Goal: Contribute content

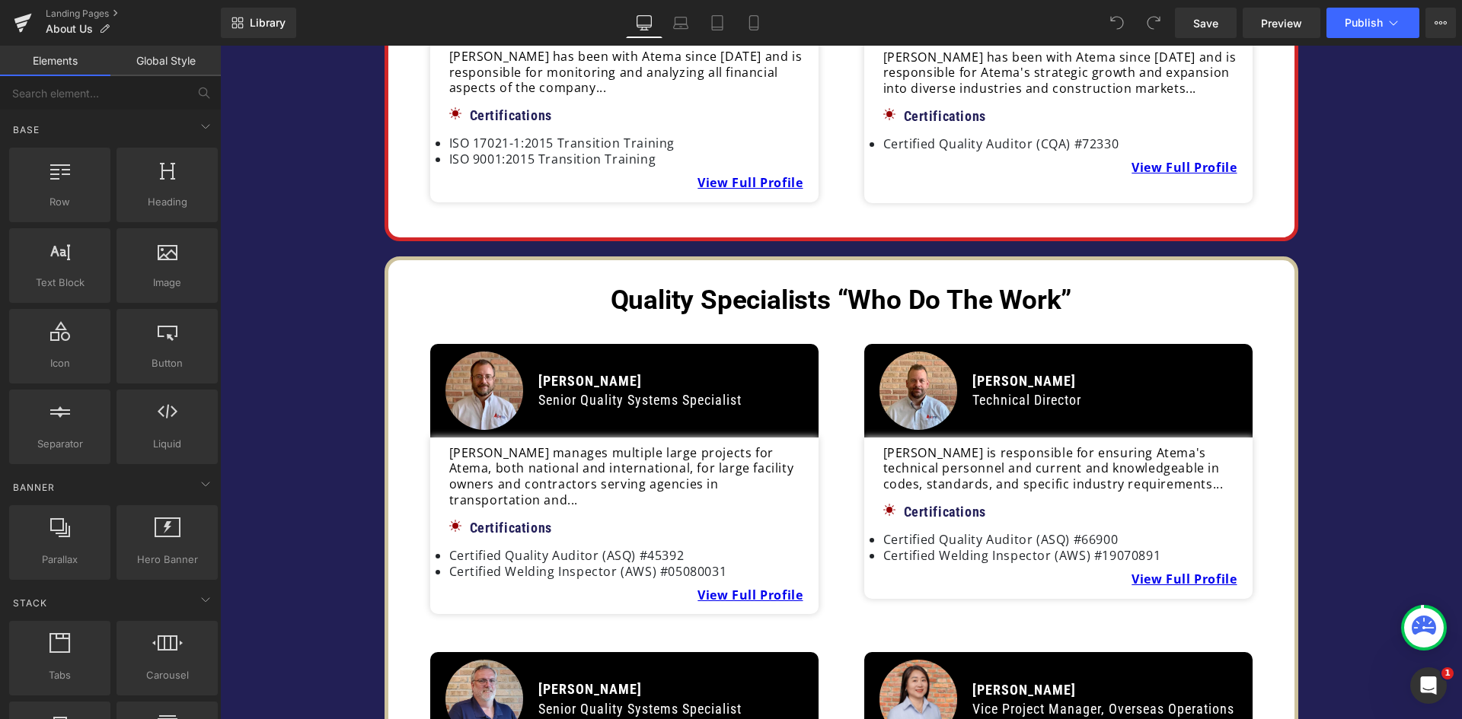
scroll to position [1142, 0]
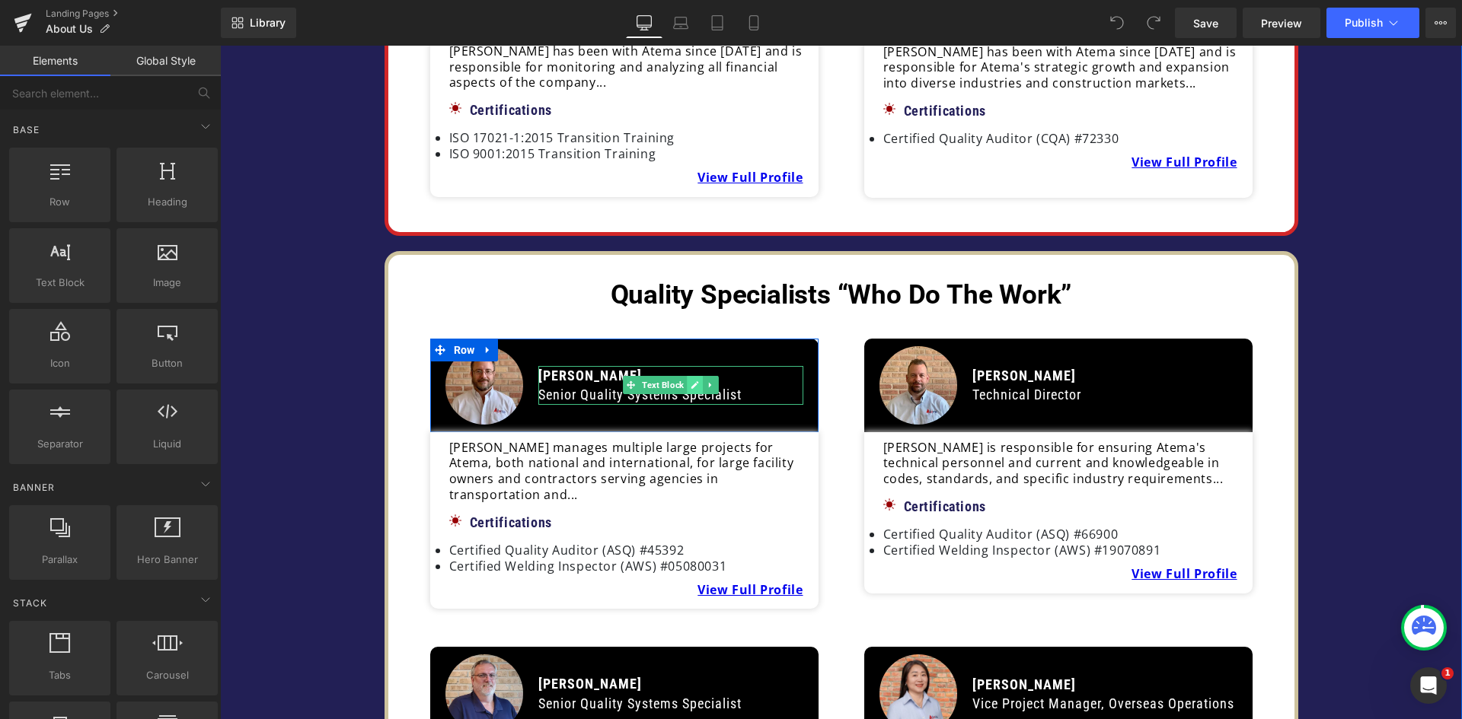
click at [687, 383] on link at bounding box center [695, 385] width 16 height 18
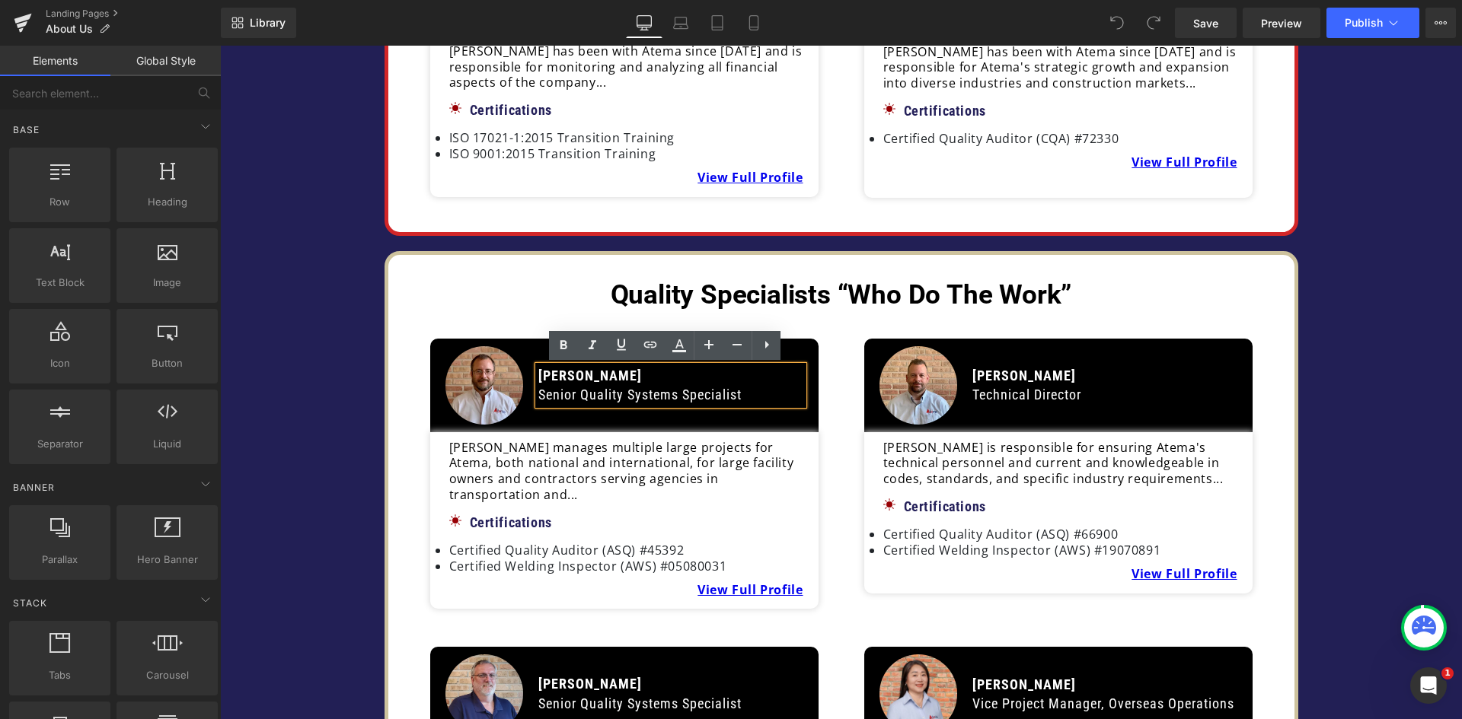
click at [616, 375] on p "[PERSON_NAME]" at bounding box center [670, 375] width 265 height 19
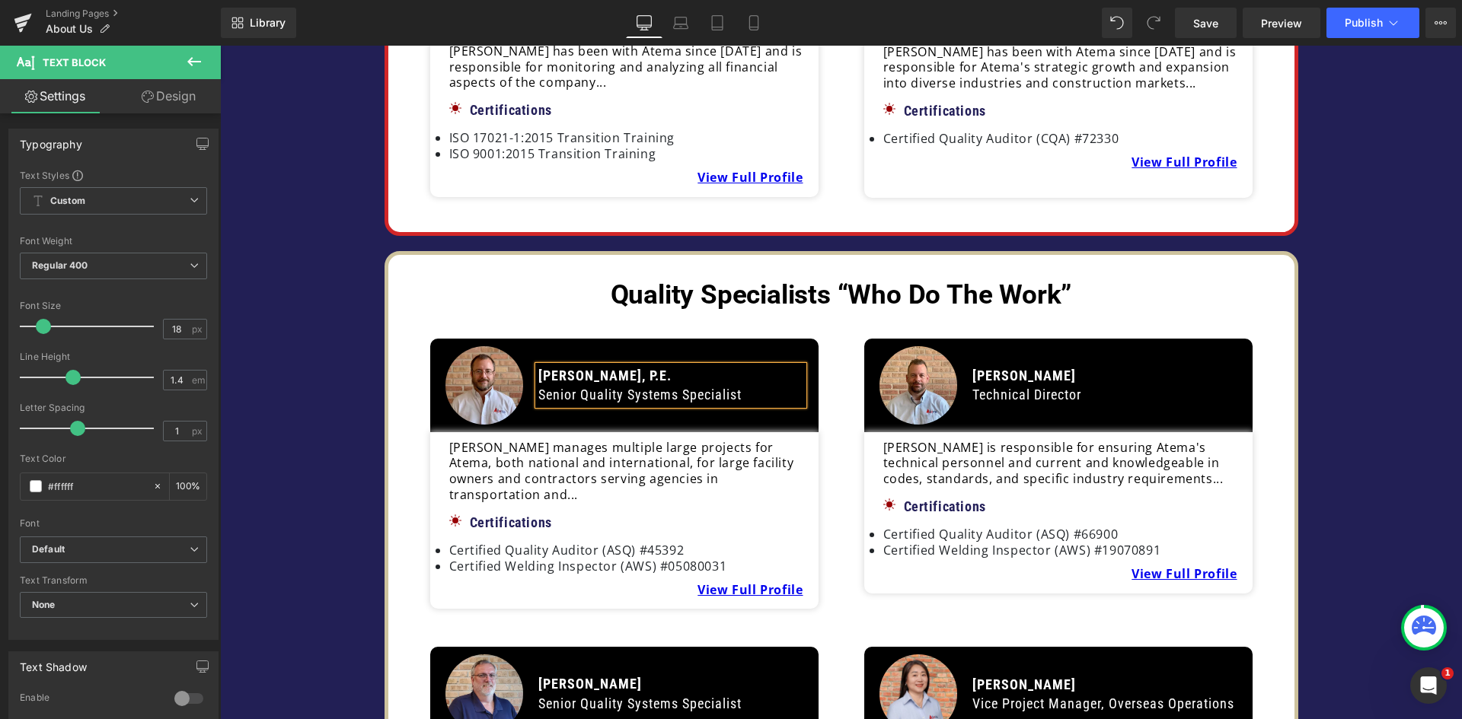
scroll to position [1294, 0]
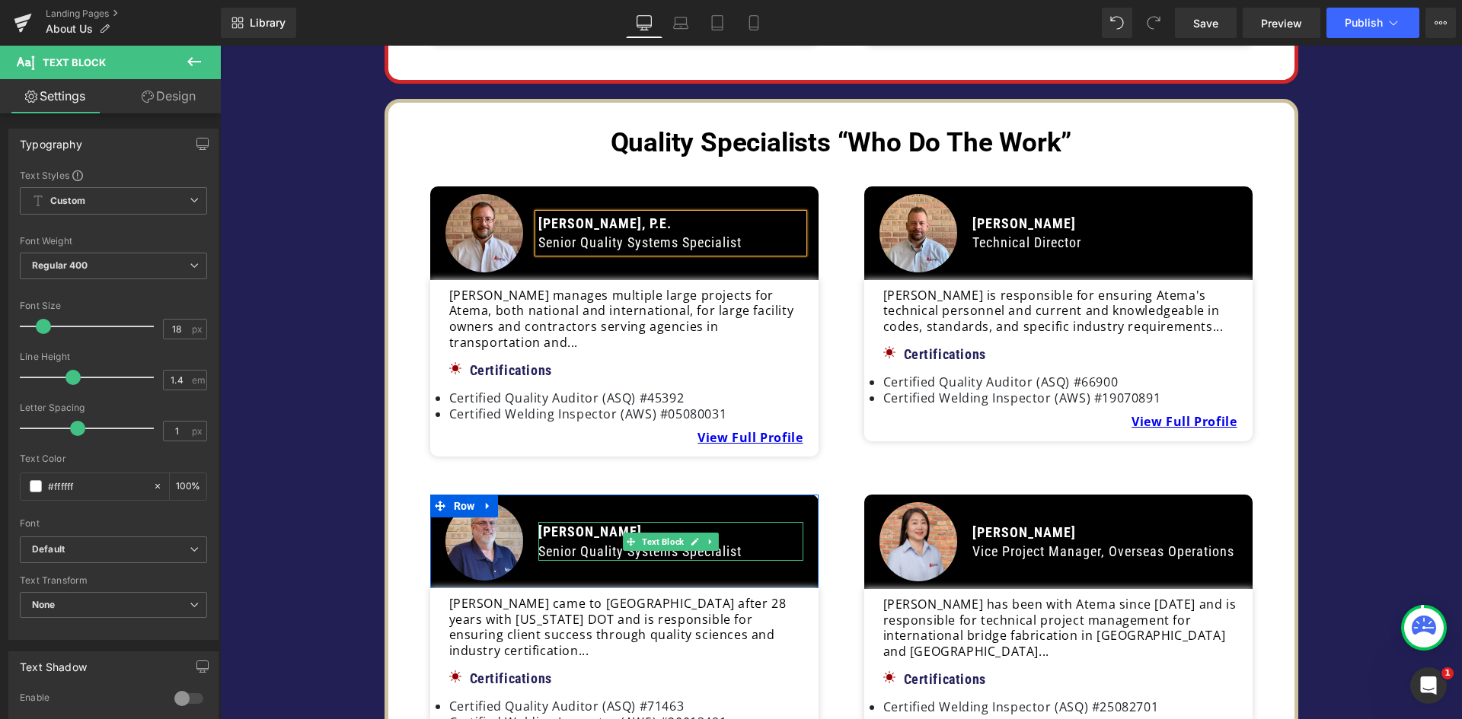
click at [606, 524] on span "[PERSON_NAME]" at bounding box center [590, 532] width 104 height 16
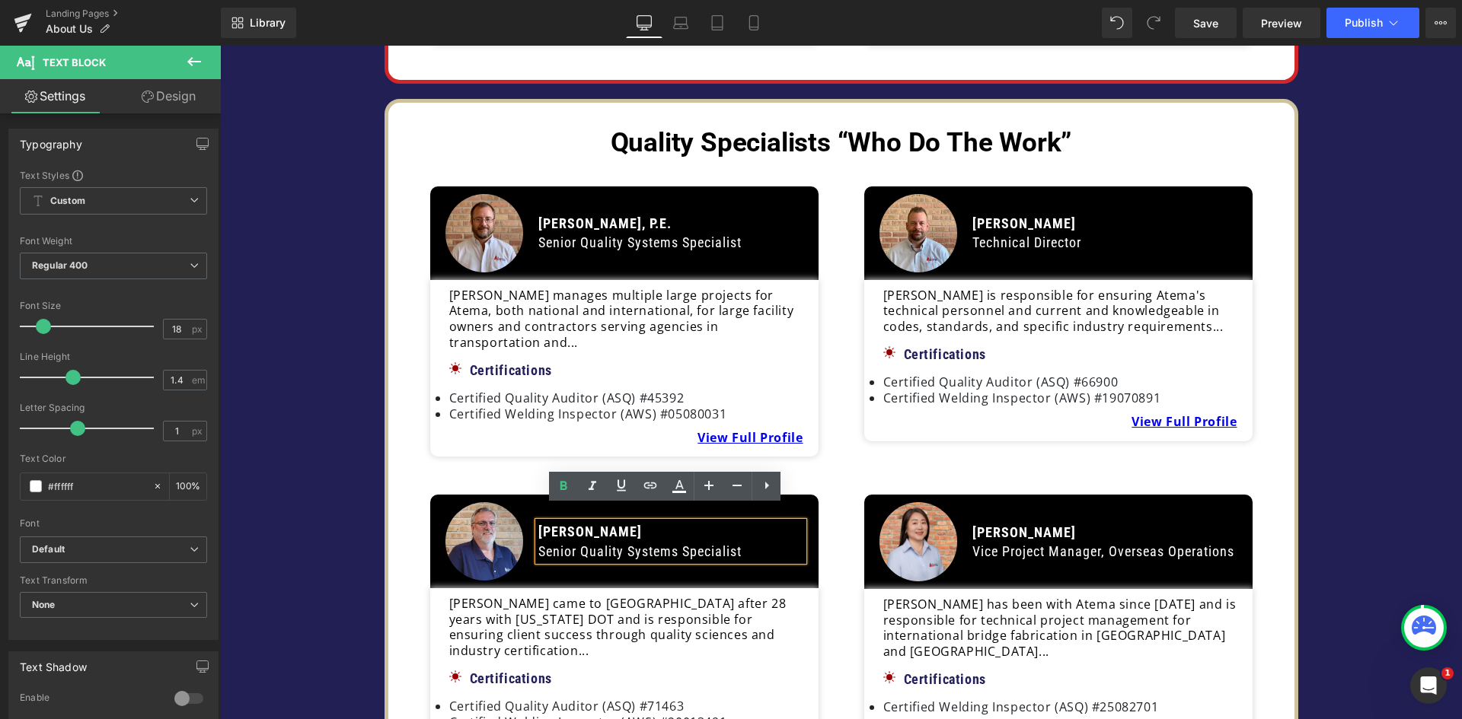
click at [608, 522] on p "[PERSON_NAME]" at bounding box center [670, 531] width 265 height 19
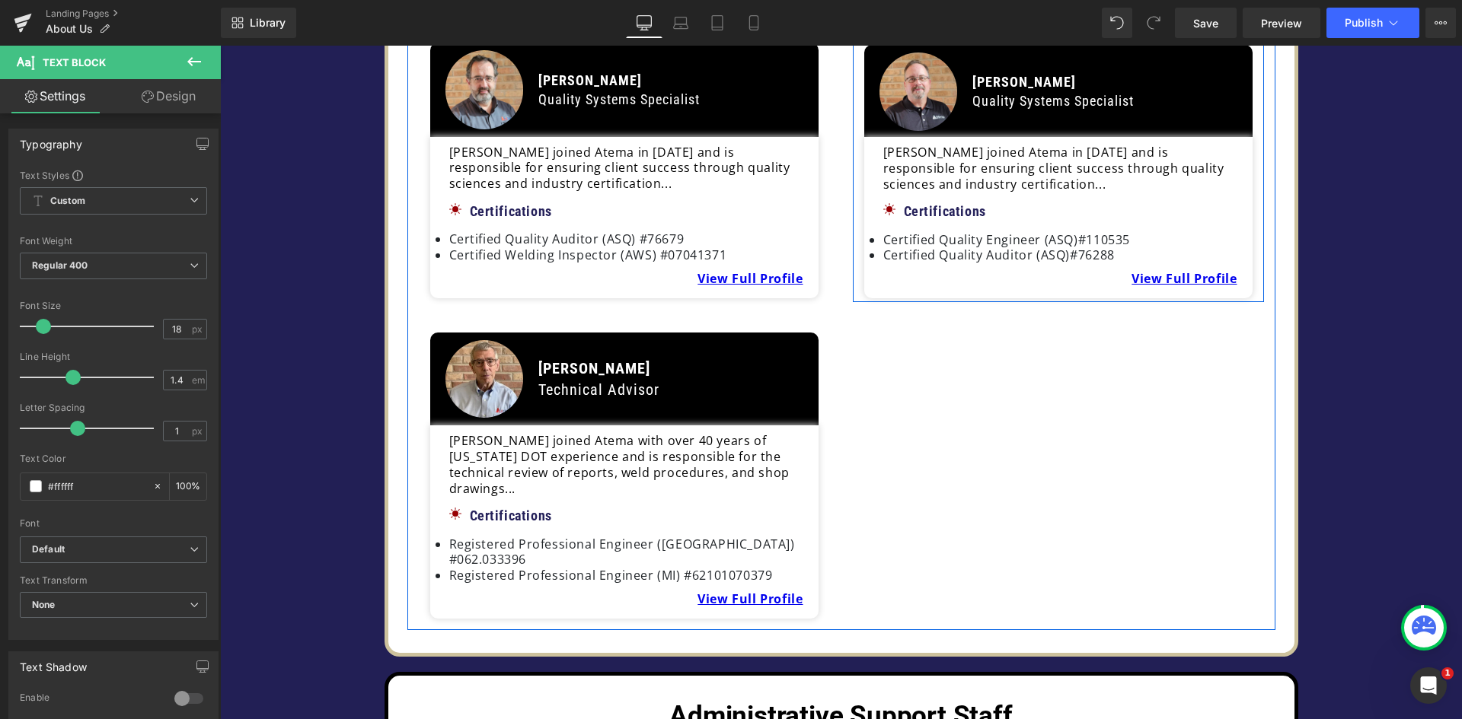
scroll to position [2360, 0]
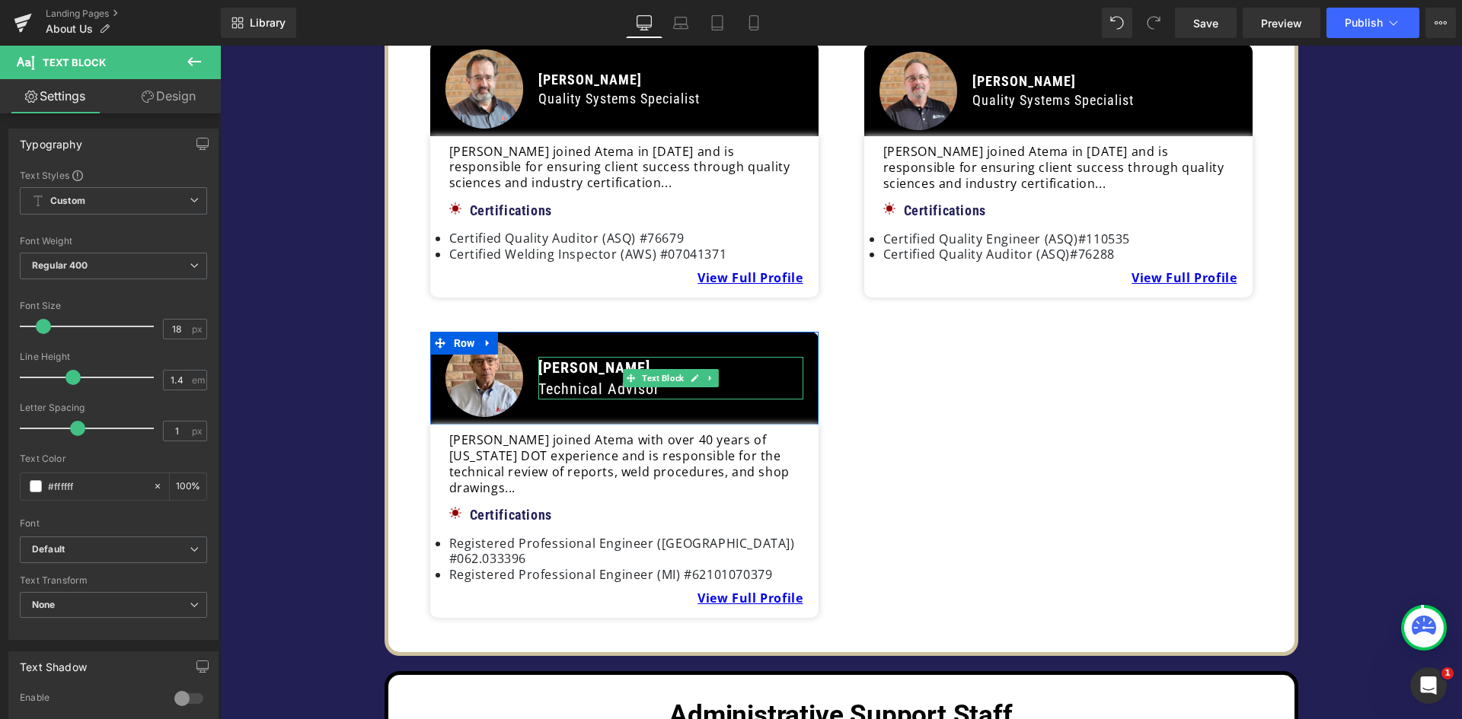
click at [615, 359] on span "[PERSON_NAME]" at bounding box center [594, 368] width 112 height 18
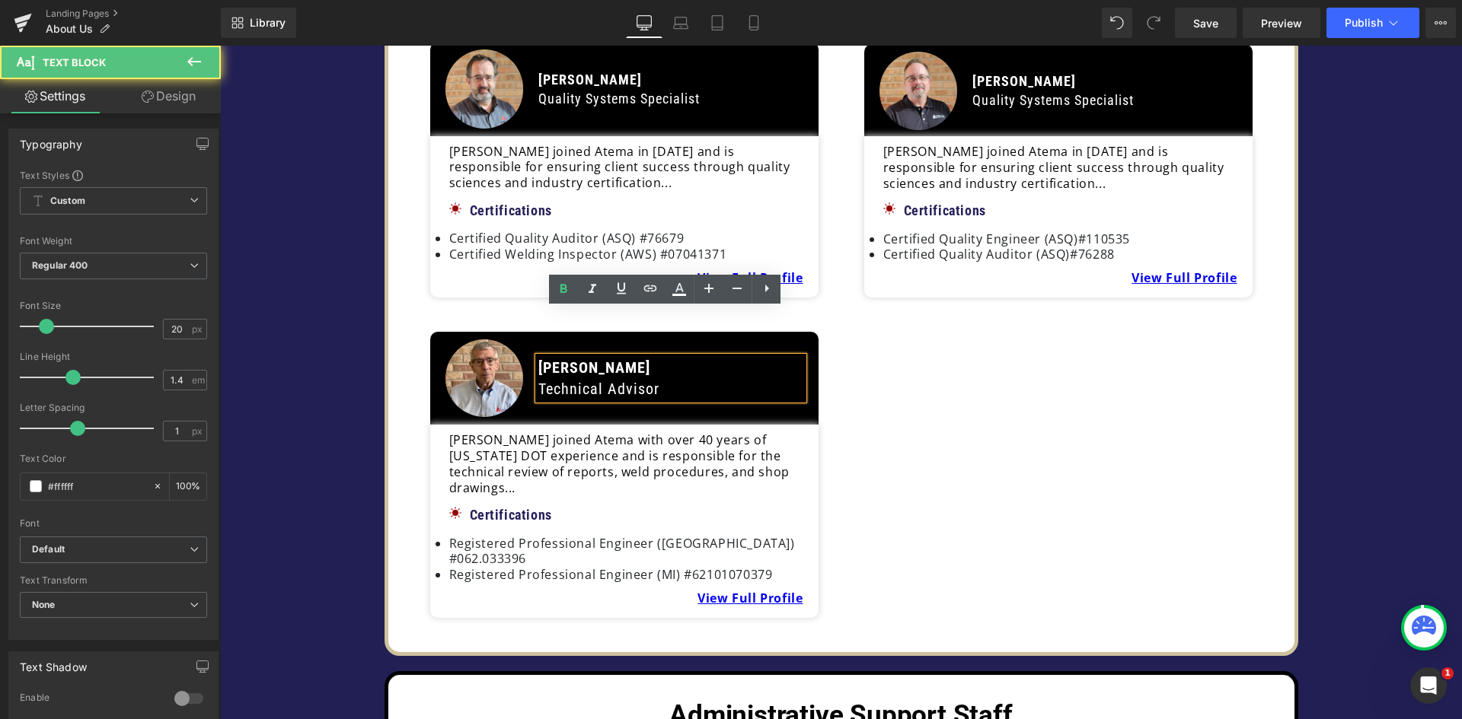
click at [622, 357] on p "[PERSON_NAME]" at bounding box center [670, 367] width 265 height 21
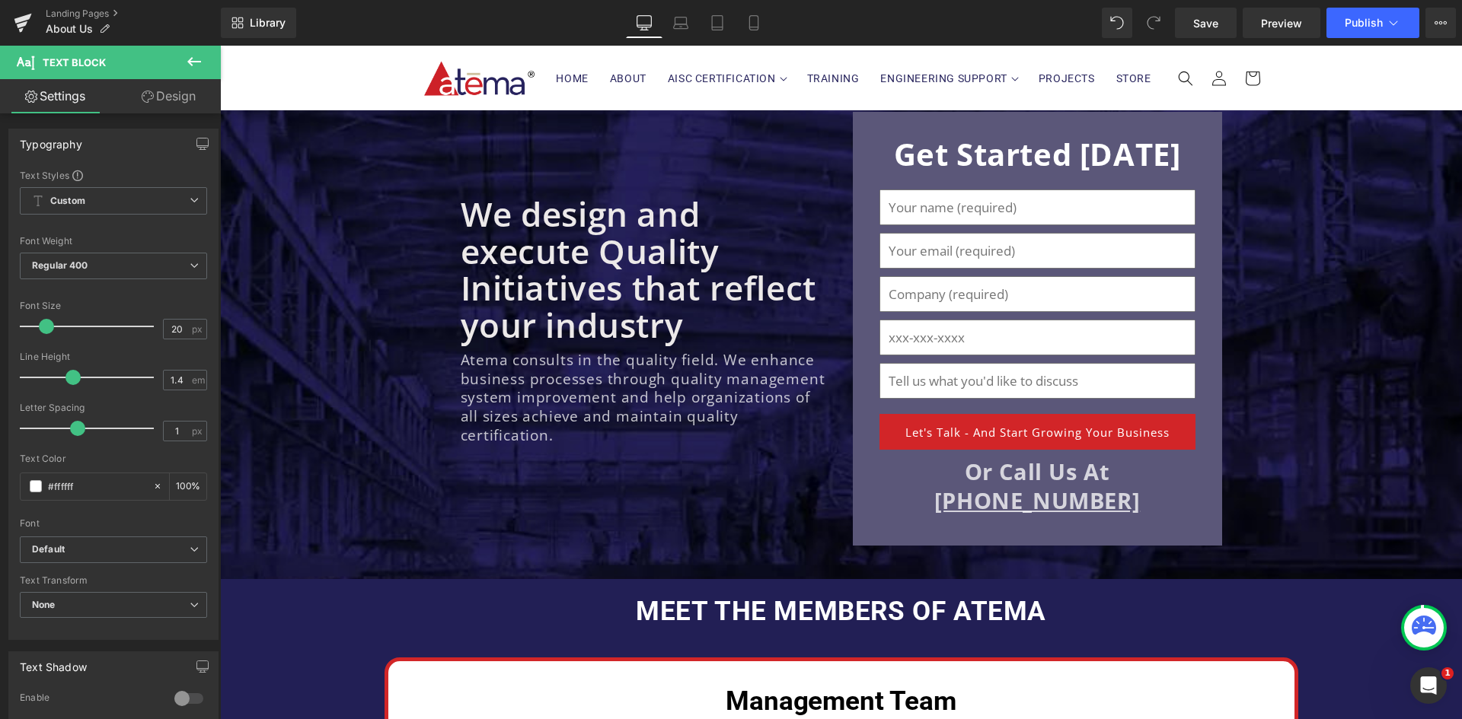
scroll to position [0, 0]
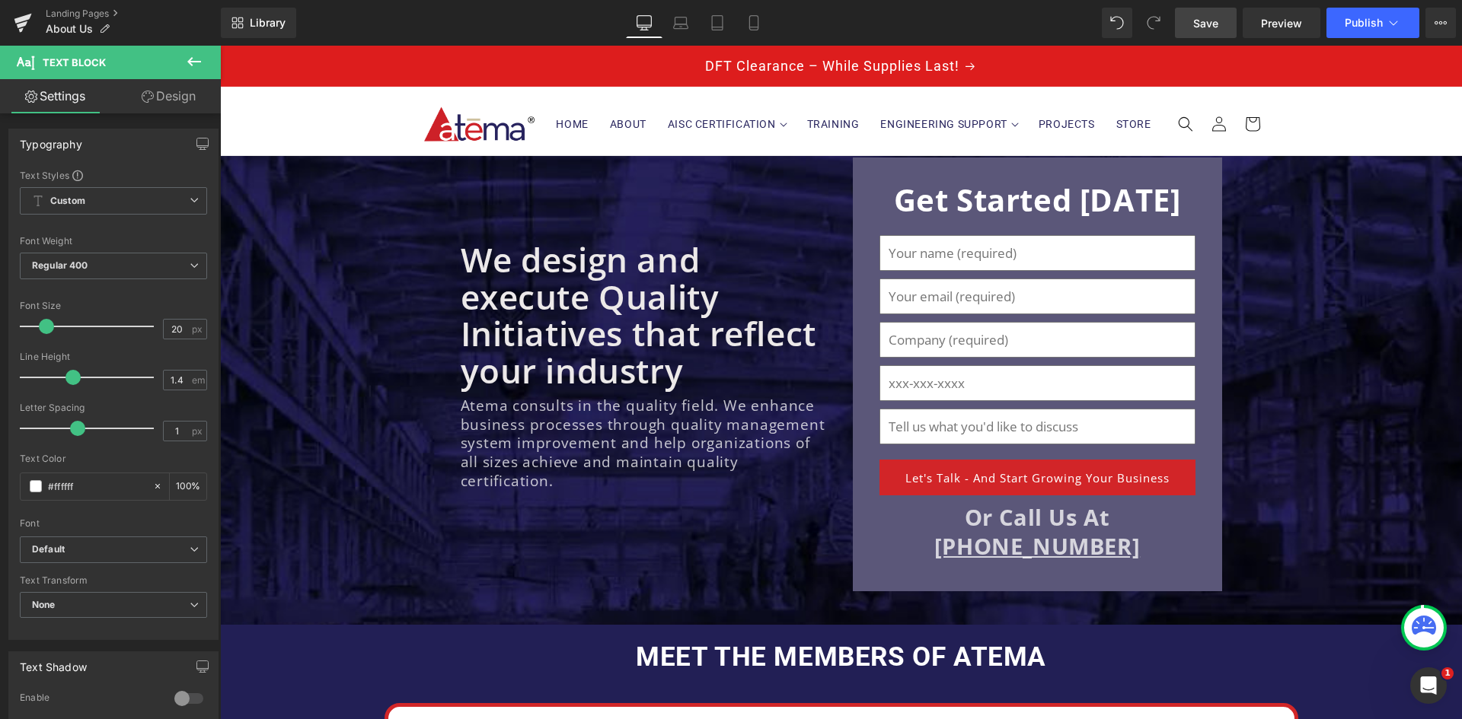
click at [1202, 27] on span "Save" at bounding box center [1205, 23] width 25 height 16
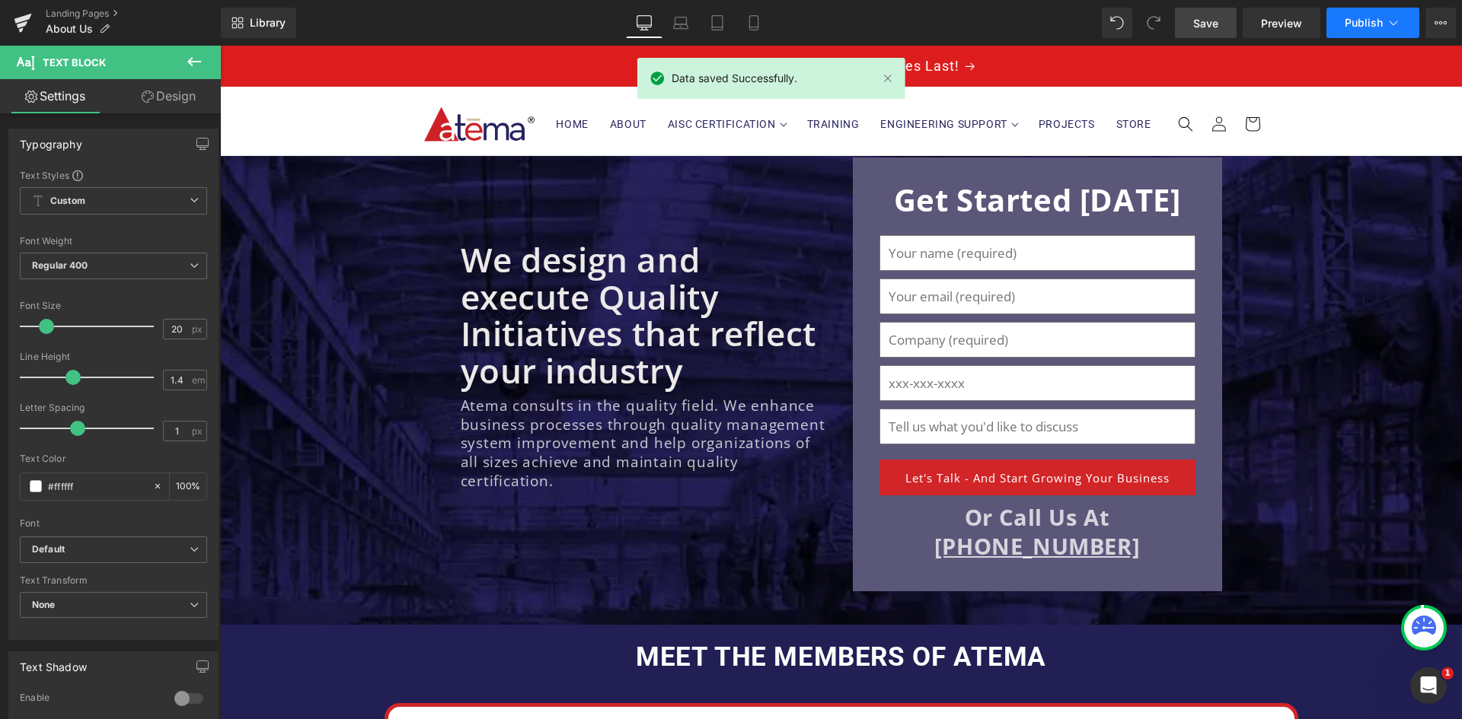
click at [1386, 18] on icon at bounding box center [1393, 22] width 15 height 15
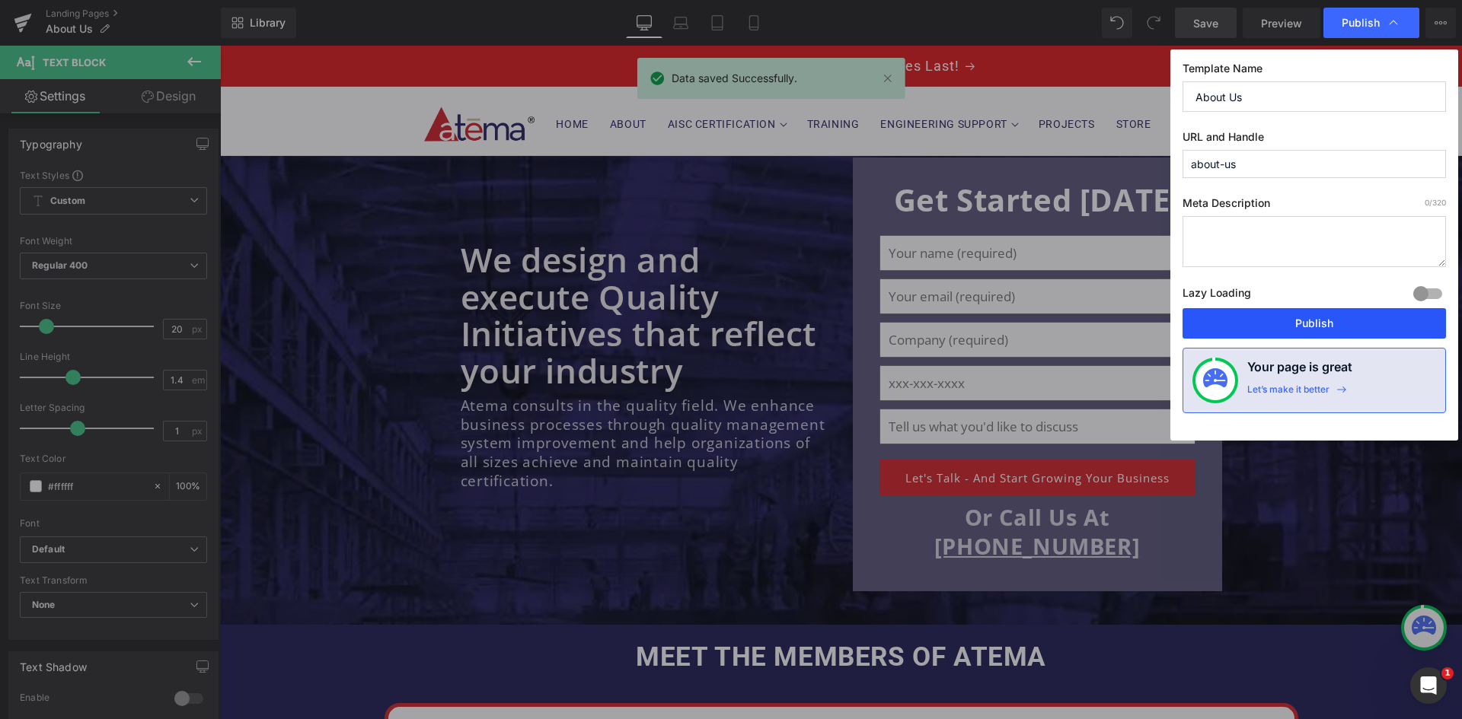
click at [1319, 315] on button "Publish" at bounding box center [1313, 323] width 263 height 30
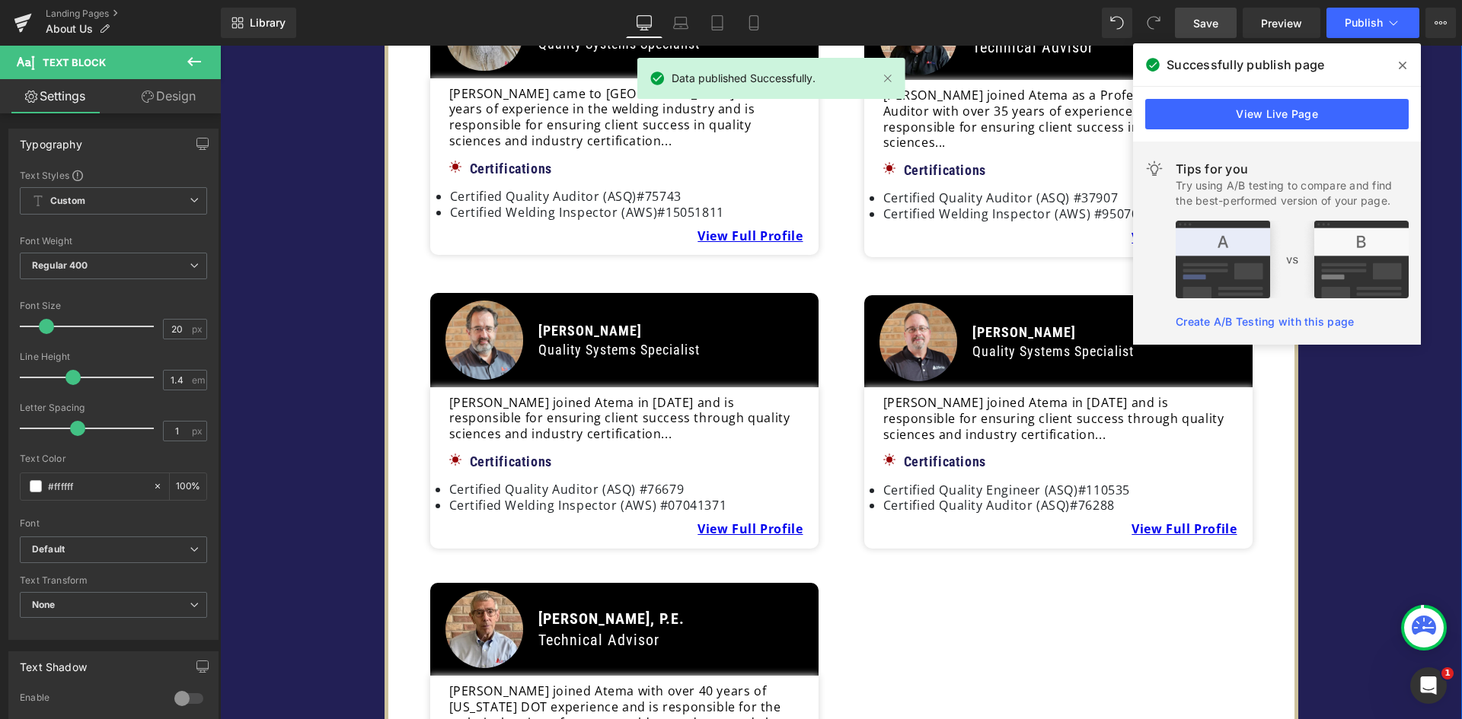
scroll to position [2132, 0]
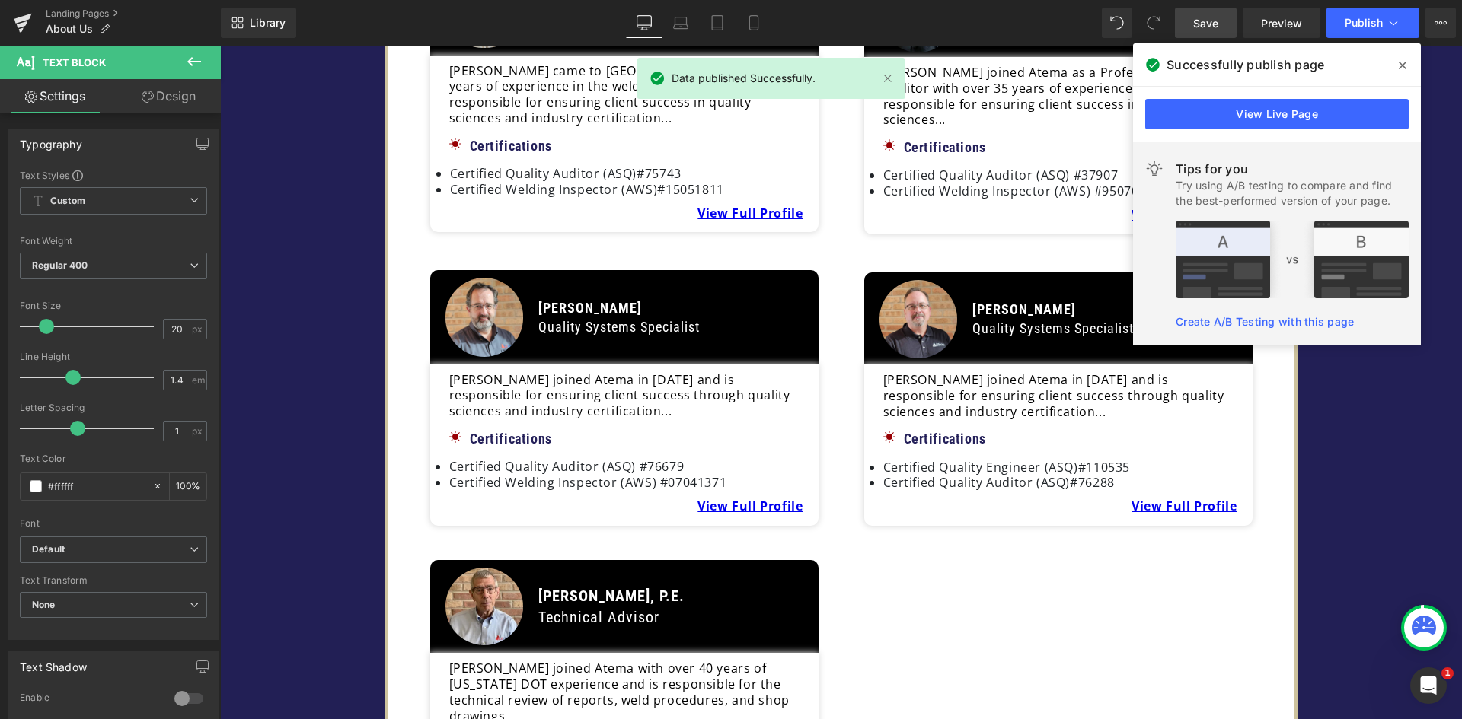
click at [1402, 62] on icon at bounding box center [1403, 65] width 8 height 12
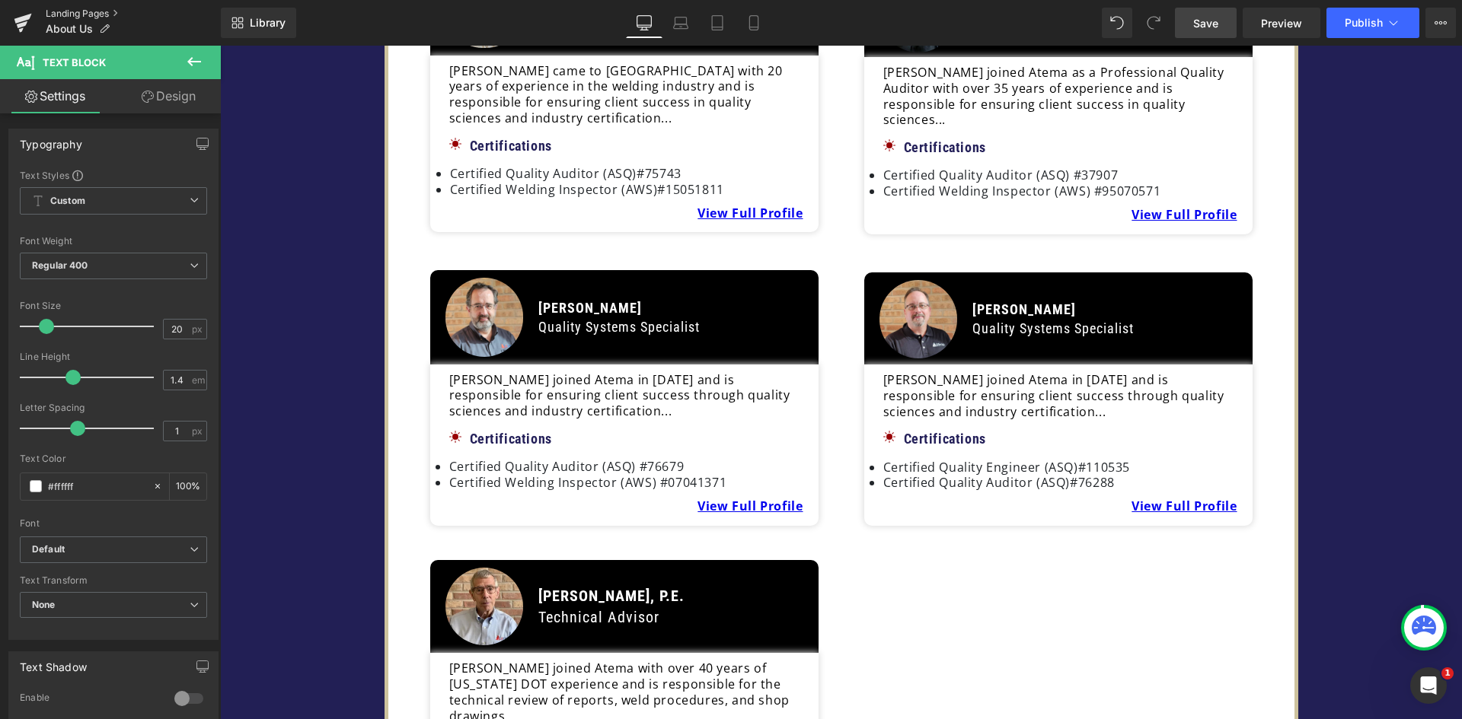
click at [100, 9] on link "Landing Pages" at bounding box center [133, 14] width 175 height 12
